Goal: Task Accomplishment & Management: Manage account settings

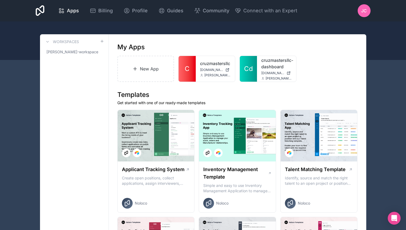
click at [201, 73] on div "cruzmastersllc [DOMAIN_NAME] [PERSON_NAME][DOMAIN_NAME][EMAIL_ADDRESS][PERSON_N…" at bounding box center [215, 69] width 39 height 26
click at [209, 68] on div "cruzmastersllc [DOMAIN_NAME] [PERSON_NAME][DOMAIN_NAME][EMAIL_ADDRESS][PERSON_N…" at bounding box center [215, 69] width 39 height 26
click at [0, 0] on icon at bounding box center [0, 0] width 0 height 0
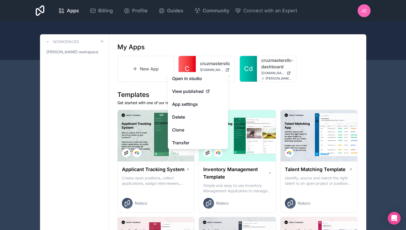
click at [206, 74] on link "Open in studio" at bounding box center [198, 78] width 60 height 13
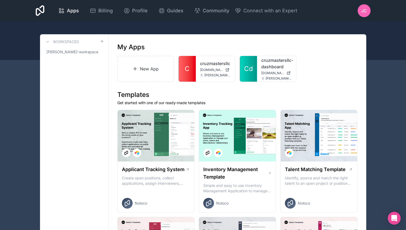
click at [0, 0] on icon at bounding box center [0, 0] width 0 height 0
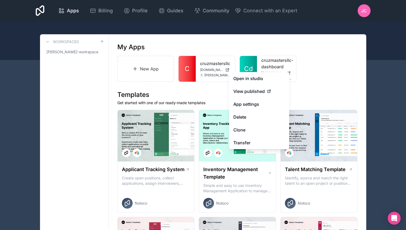
click at [0, 0] on icon at bounding box center [0, 0] width 0 height 0
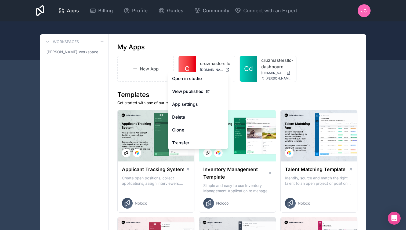
click at [188, 114] on button "Delete" at bounding box center [198, 117] width 60 height 13
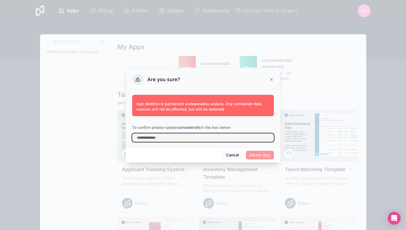
click at [180, 141] on input "text" at bounding box center [203, 138] width 142 height 9
type input "**********"
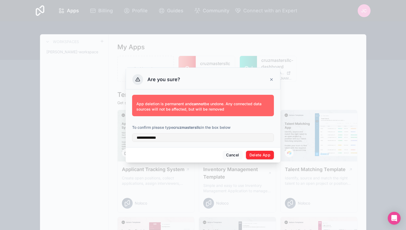
click at [256, 154] on button "Delete App" at bounding box center [260, 155] width 28 height 9
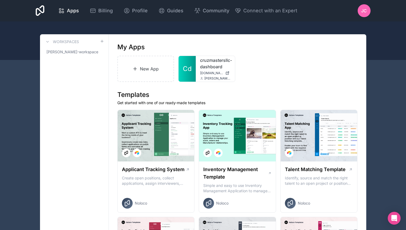
click at [0, 0] on div at bounding box center [0, 0] width 0 height 0
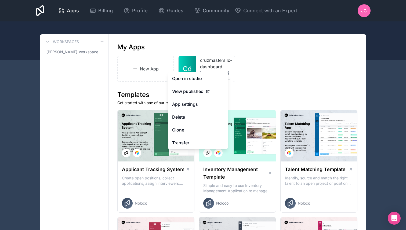
click at [197, 79] on link "Open in studio" at bounding box center [198, 78] width 60 height 13
